Goal: Task Accomplishment & Management: Manage account settings

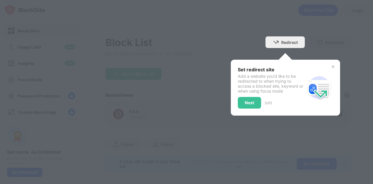
click at [249, 102] on div "Next" at bounding box center [249, 103] width 9 height 5
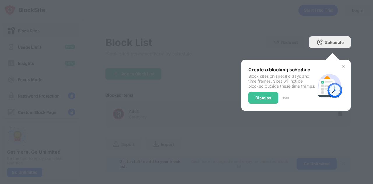
click at [342, 66] on img at bounding box center [344, 66] width 5 height 5
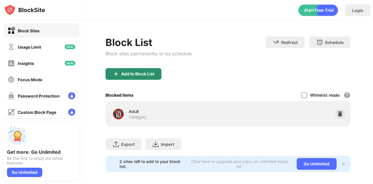
click at [135, 78] on div "Add to Block List" at bounding box center [134, 74] width 56 height 12
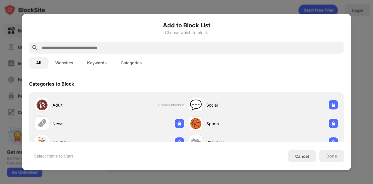
click at [119, 42] on div at bounding box center [186, 48] width 315 height 12
click at [117, 46] on input "text" at bounding box center [191, 47] width 301 height 7
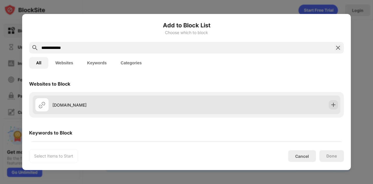
type input "**********"
click at [66, 107] on div "[DOMAIN_NAME]" at bounding box center [120, 105] width 134 height 6
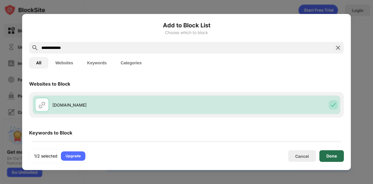
click at [330, 157] on div "Done" at bounding box center [332, 156] width 11 height 5
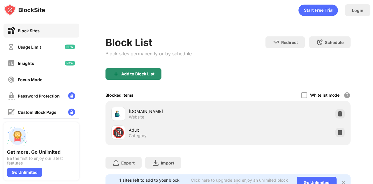
click at [133, 74] on div "Add to Block List" at bounding box center [137, 74] width 33 height 5
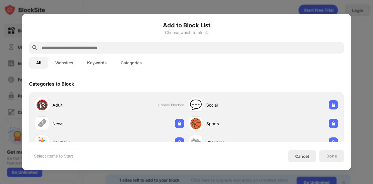
click at [149, 52] on div at bounding box center [186, 48] width 315 height 12
click at [149, 50] on input "text" at bounding box center [191, 47] width 301 height 7
click at [149, 47] on input "text" at bounding box center [191, 47] width 301 height 7
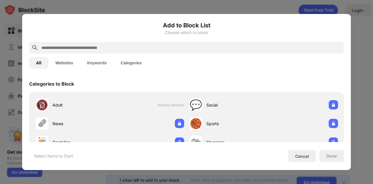
click at [149, 47] on input "text" at bounding box center [191, 47] width 301 height 7
click at [135, 42] on div at bounding box center [186, 48] width 315 height 12
click at [135, 44] on div at bounding box center [186, 48] width 315 height 12
click at [122, 46] on input "text" at bounding box center [191, 47] width 301 height 7
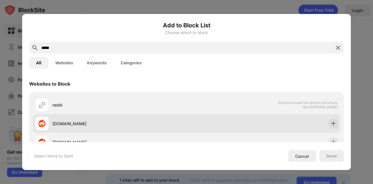
type input "*****"
click at [86, 130] on div "[DOMAIN_NAME]" at bounding box center [111, 124] width 152 height 14
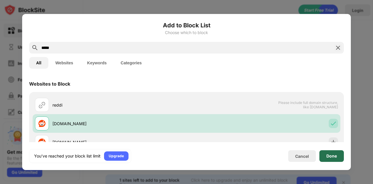
click at [335, 158] on div "Done" at bounding box center [332, 156] width 11 height 5
